Goal: Task Accomplishment & Management: Manage account settings

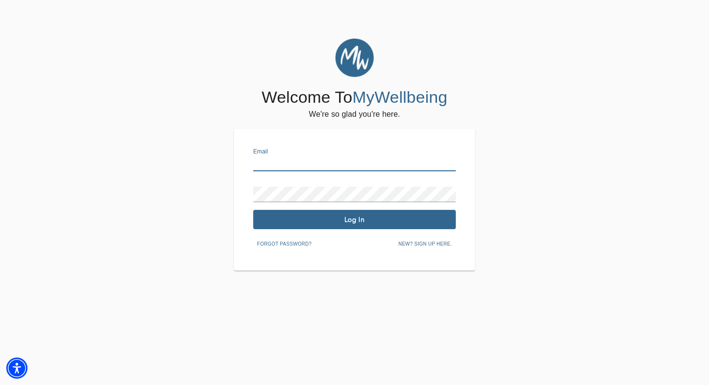
click at [300, 163] on input "text" at bounding box center [354, 163] width 202 height 15
type input "[PERSON_NAME][EMAIL_ADDRESS][DOMAIN_NAME]"
click at [358, 221] on span "Log In" at bounding box center [354, 219] width 195 height 9
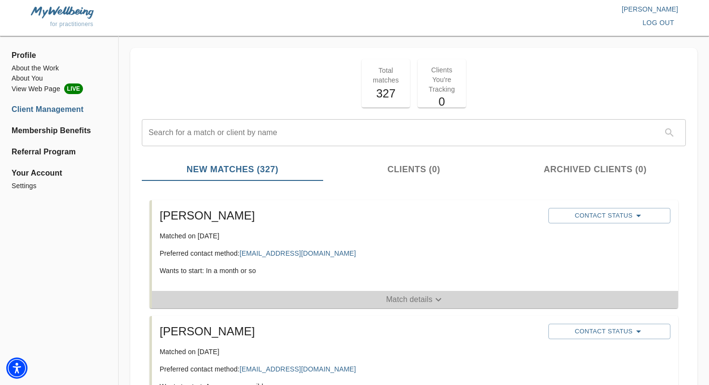
click at [326, 300] on span "Match details" at bounding box center [415, 300] width 526 height 12
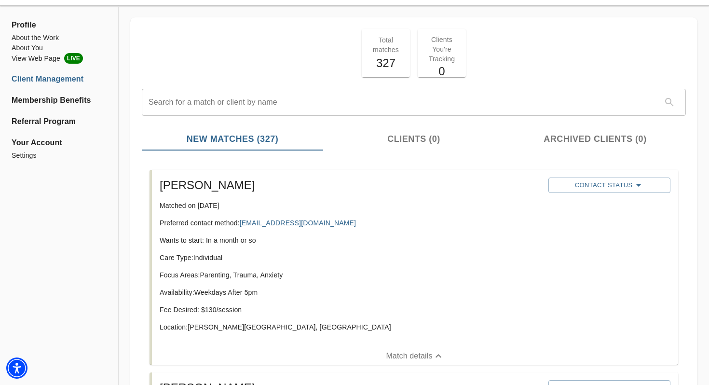
scroll to position [44, 0]
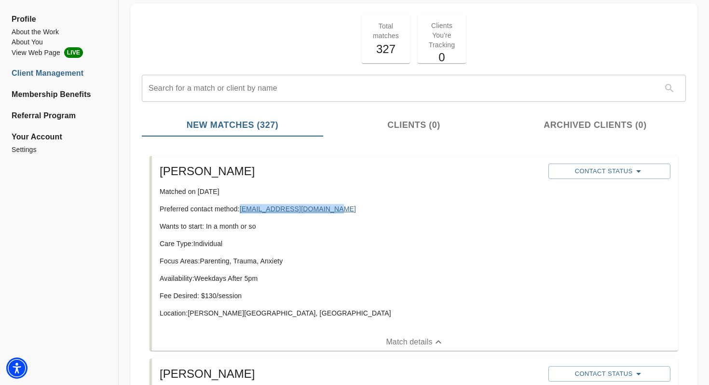
drag, startPoint x: 339, startPoint y: 213, endPoint x: 243, endPoint y: 211, distance: 96.4
click at [243, 211] on p "Preferred contact method: [EMAIL_ADDRESS][DOMAIN_NAME]" at bounding box center [350, 209] width 381 height 10
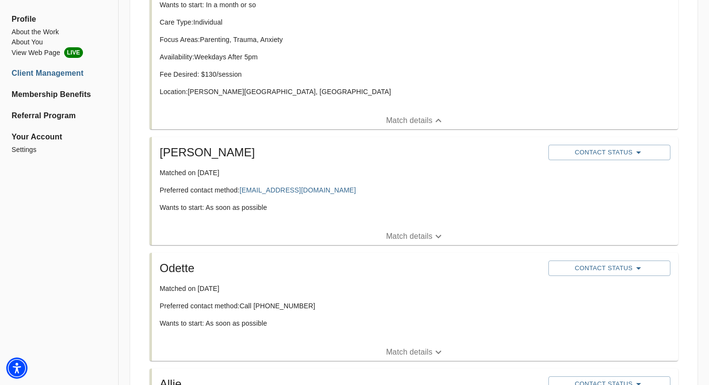
scroll to position [269, 0]
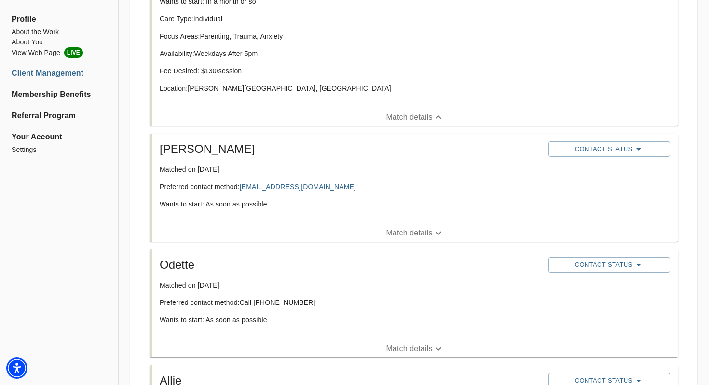
click at [350, 191] on div "[PERSON_NAME] Matched on [DATE] Preferred contact method: [EMAIL_ADDRESS][DOMAI…" at bounding box center [350, 178] width 388 height 83
drag, startPoint x: 350, startPoint y: 191, endPoint x: 242, endPoint y: 186, distance: 108.6
click at [241, 186] on div "[PERSON_NAME] Matched on [DATE] Preferred contact method: [EMAIL_ADDRESS][DOMAI…" at bounding box center [350, 178] width 388 height 83
copy link "[EMAIL_ADDRESS][DOMAIN_NAME]"
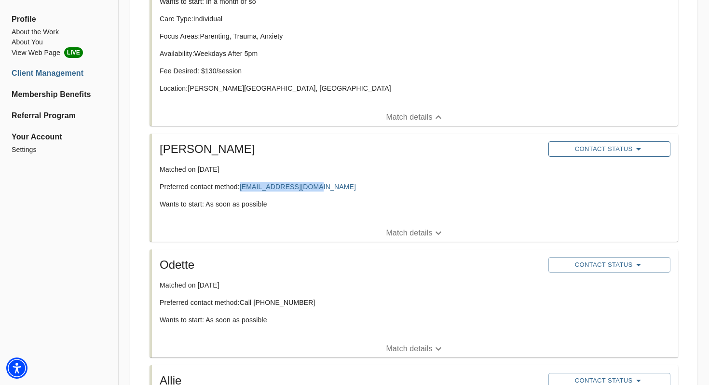
click at [579, 148] on span "Contact Status" at bounding box center [609, 149] width 112 height 12
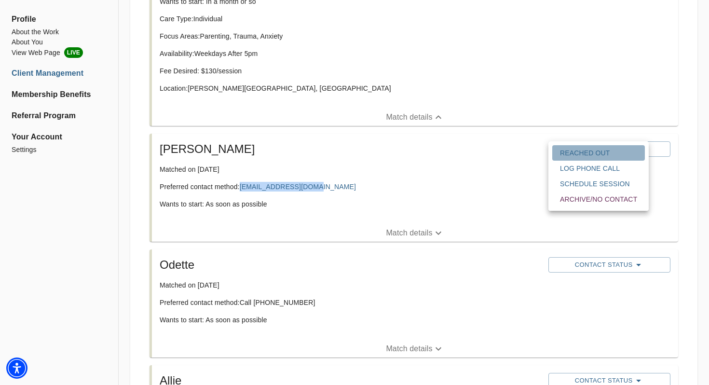
click at [575, 157] on span "Reached Out" at bounding box center [598, 153] width 77 height 10
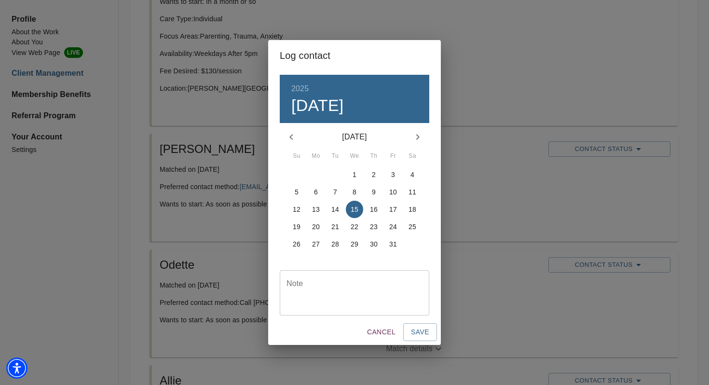
click at [389, 308] on div "Note" at bounding box center [354, 292] width 149 height 45
type textarea "email"
click at [423, 334] on span "Save" at bounding box center [420, 332] width 18 height 12
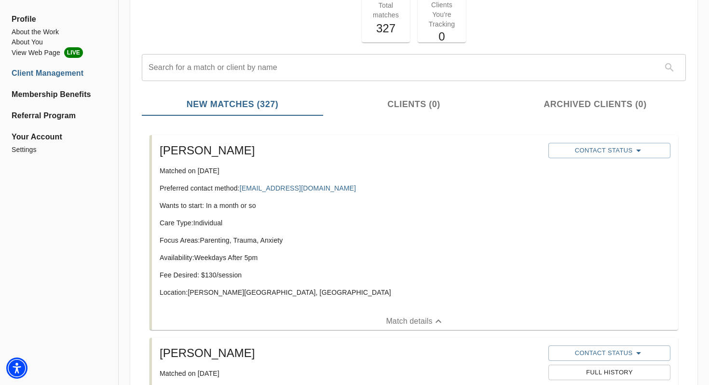
scroll to position [67, 0]
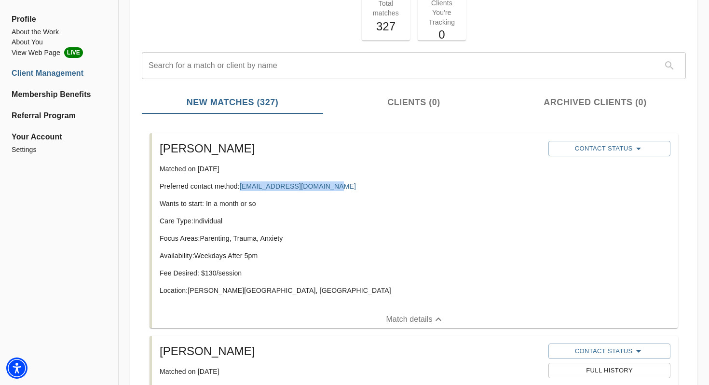
drag, startPoint x: 345, startPoint y: 185, endPoint x: 241, endPoint y: 181, distance: 103.7
click at [241, 181] on p "Preferred contact method: [EMAIL_ADDRESS][DOMAIN_NAME]" at bounding box center [350, 186] width 381 height 10
copy p "Preferred contact method: [EMAIL_ADDRESS][DOMAIN_NAME]"
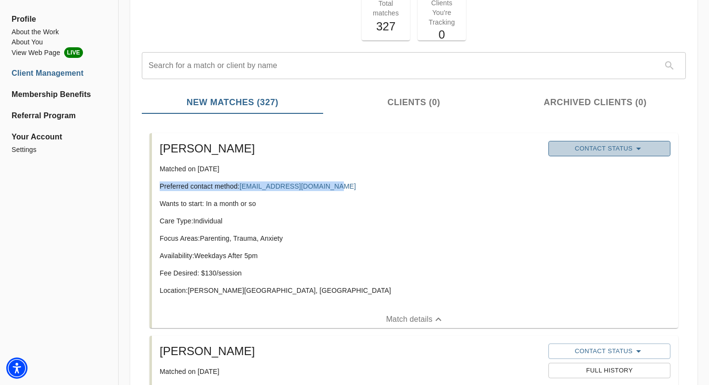
click at [574, 148] on span "Contact Status" at bounding box center [609, 149] width 112 height 12
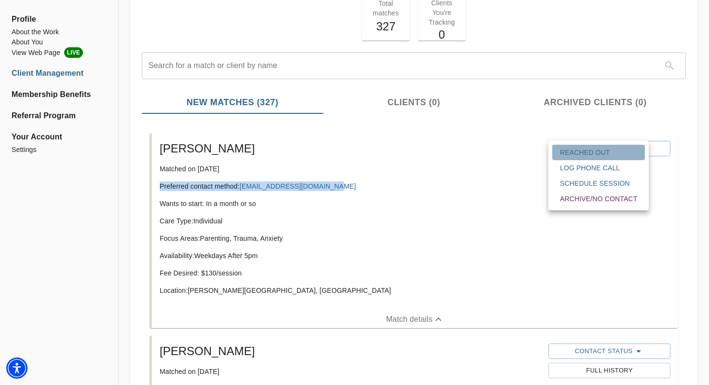
click at [596, 151] on span "Reached Out" at bounding box center [598, 152] width 77 height 10
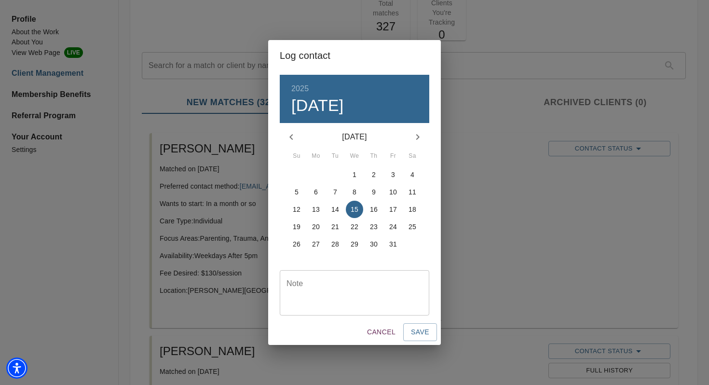
click at [382, 299] on textarea at bounding box center [354, 292] width 136 height 27
type textarea "email"
click at [415, 334] on span "Save" at bounding box center [420, 332] width 18 height 12
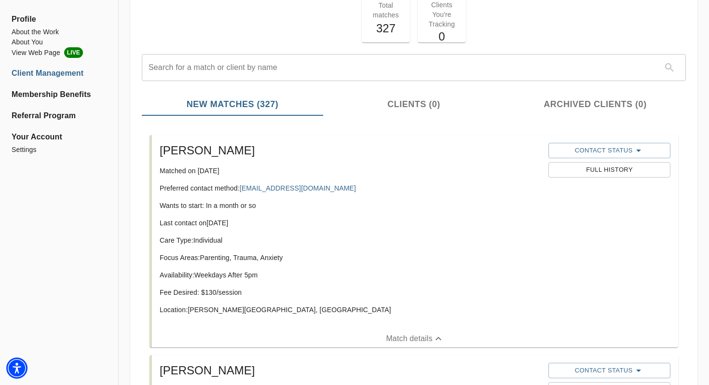
scroll to position [64, 0]
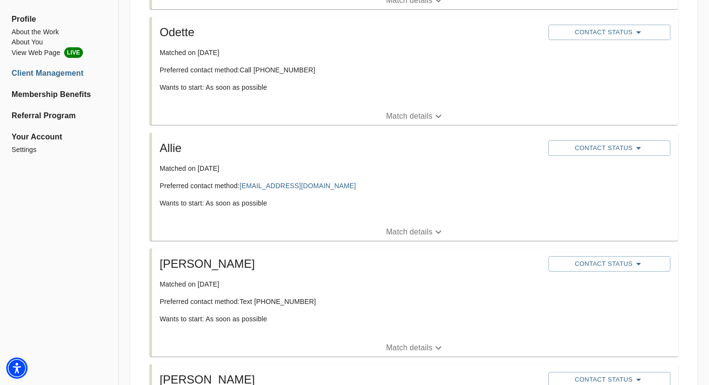
scroll to position [451, 0]
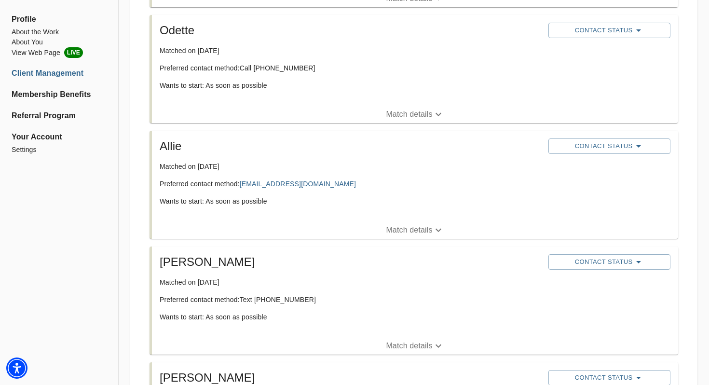
click at [353, 224] on span "Match details" at bounding box center [415, 230] width 526 height 12
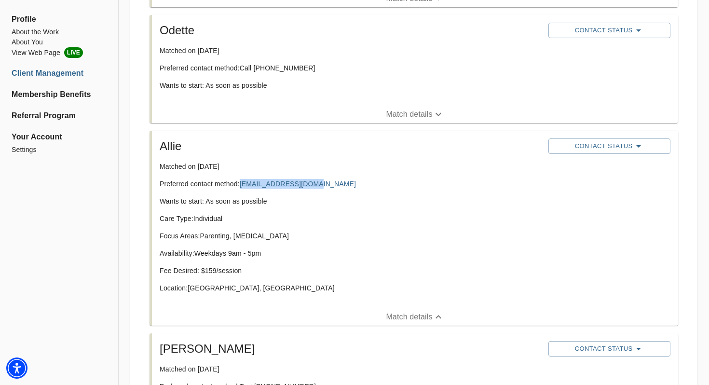
drag, startPoint x: 327, startPoint y: 184, endPoint x: 243, endPoint y: 186, distance: 83.9
click at [243, 186] on p "Preferred contact method: amastro906@gmail.com" at bounding box center [350, 184] width 381 height 10
copy link "[EMAIL_ADDRESS][DOMAIN_NAME]"
click at [594, 144] on span "Contact Status" at bounding box center [609, 146] width 112 height 12
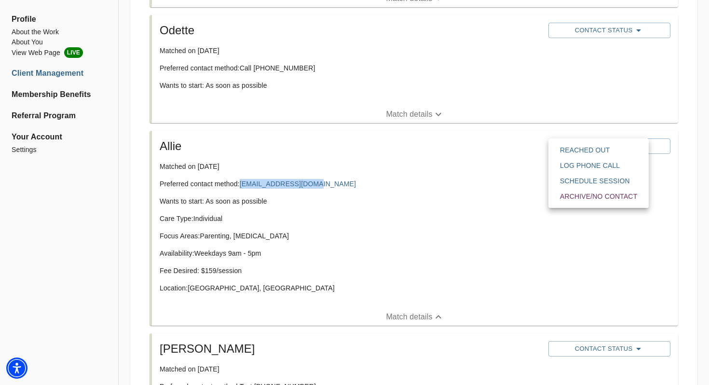
click at [583, 152] on span "Reached Out" at bounding box center [598, 150] width 77 height 10
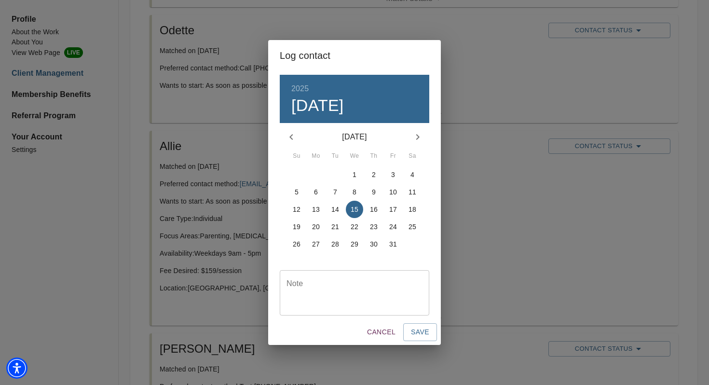
click at [396, 278] on div "Note" at bounding box center [354, 292] width 149 height 45
type textarea "email"
click at [425, 331] on span "Save" at bounding box center [420, 332] width 18 height 12
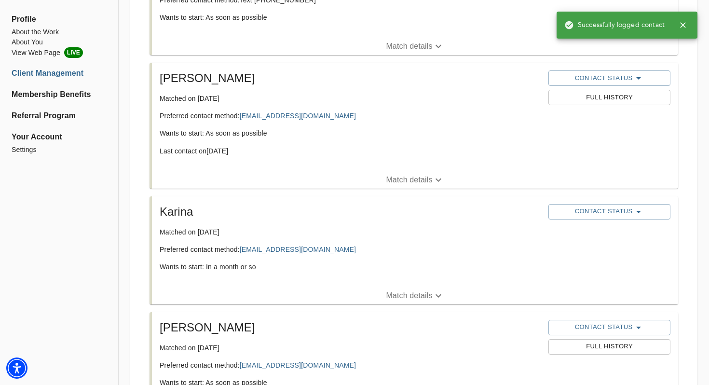
scroll to position [855, 0]
